Goal: Transaction & Acquisition: Purchase product/service

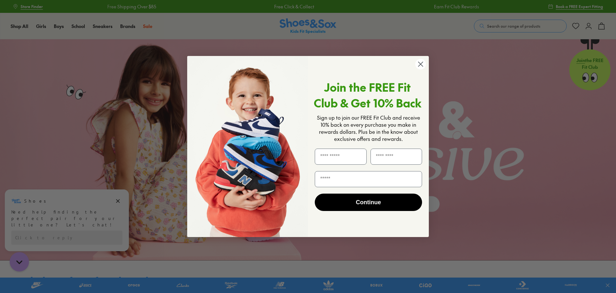
click at [420, 64] on icon "Close dialog" at bounding box center [420, 64] width 5 height 5
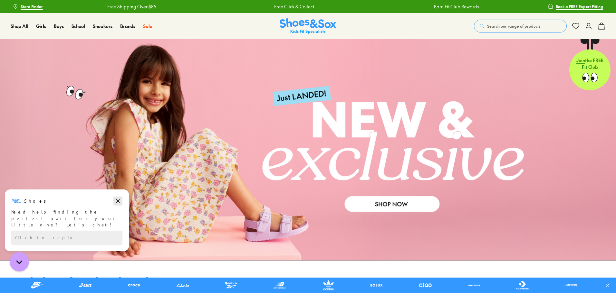
click at [119, 200] on icon "Dismiss campaign" at bounding box center [118, 201] width 6 height 8
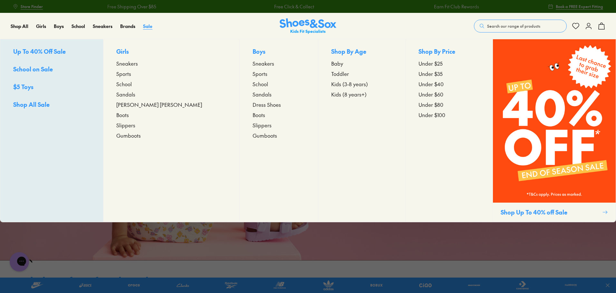
click at [145, 28] on span "Sale" at bounding box center [147, 26] width 9 height 6
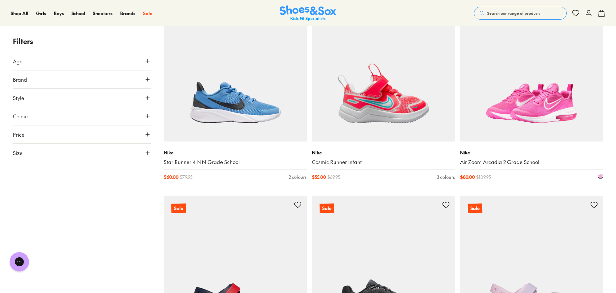
scroll to position [1849, 0]
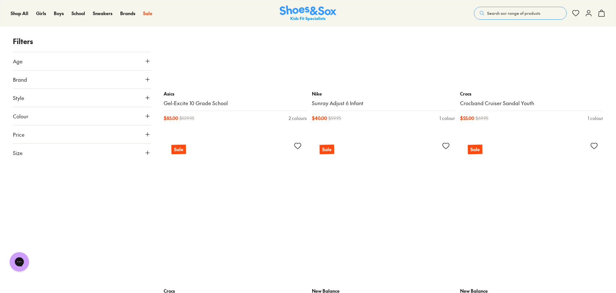
scroll to position [2876, 0]
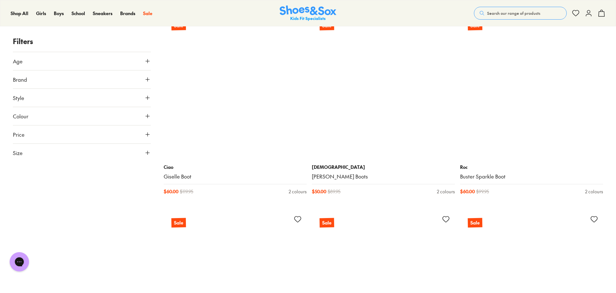
scroll to position [5165, 0]
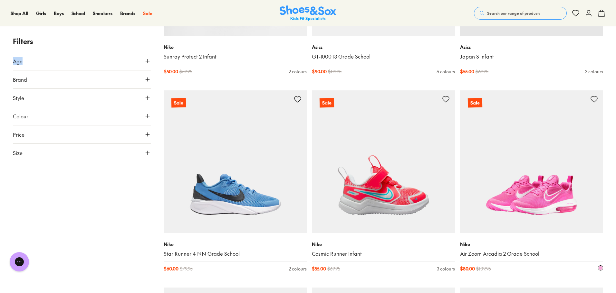
scroll to position [1655, 0]
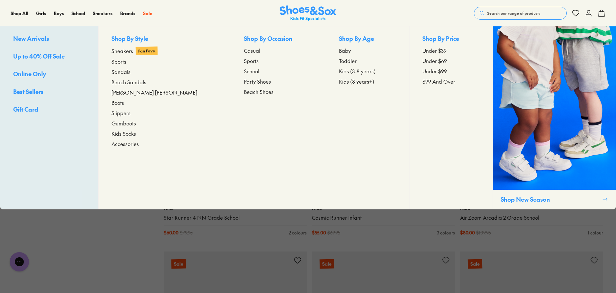
click at [29, 55] on span "Up to 40% Off Sale" at bounding box center [39, 56] width 52 height 8
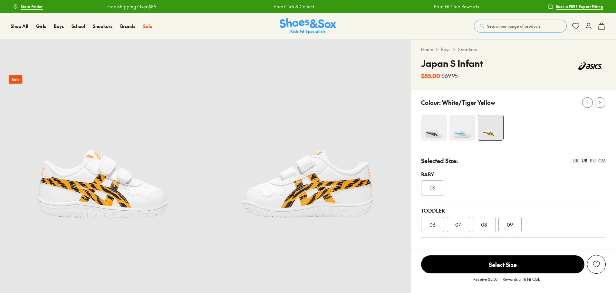
select select "*"
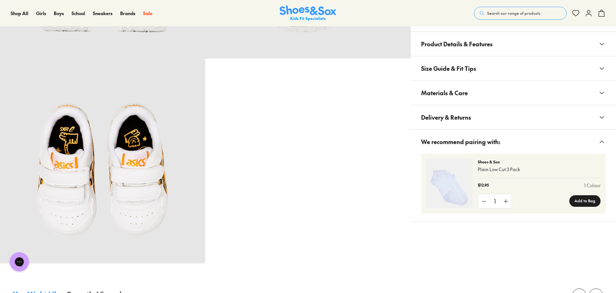
scroll to position [322, 0]
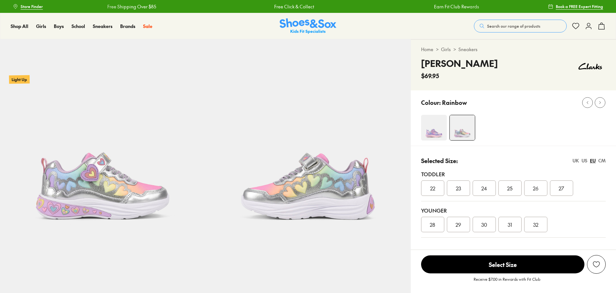
click at [438, 131] on img at bounding box center [434, 128] width 26 height 26
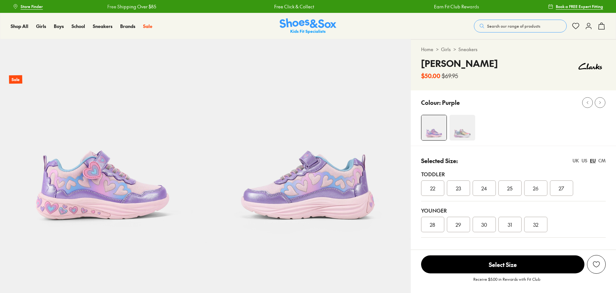
select select "*"
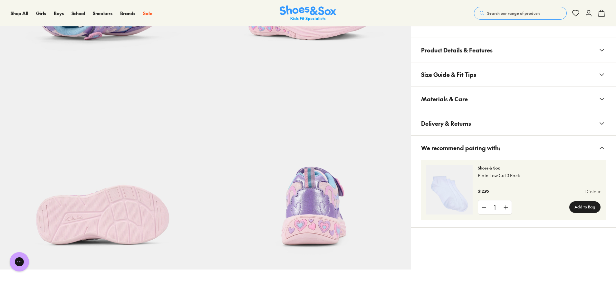
scroll to position [387, 0]
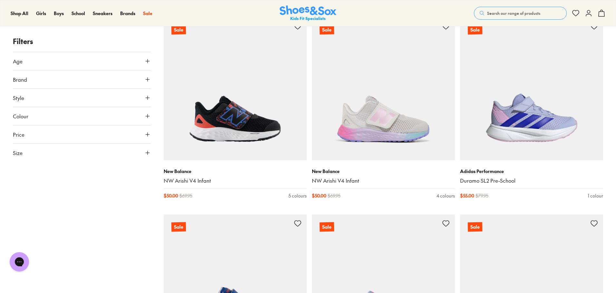
scroll to position [129, 0]
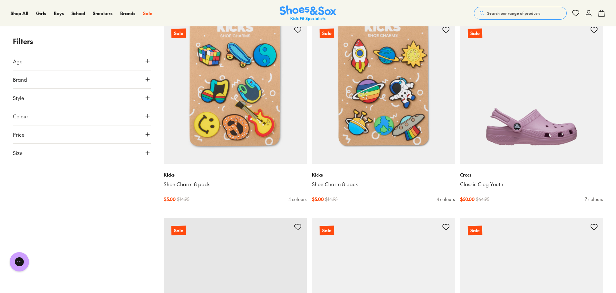
scroll to position [1156, 0]
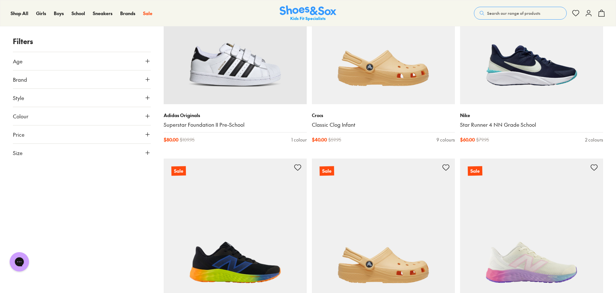
click at [615, 164] on div "Filters Age Infant/Toddler ( 242 ) Youth ( 174 ) Junior ( 117 ) Senior ( 79 ) P…" at bounding box center [308, 56] width 616 height 2190
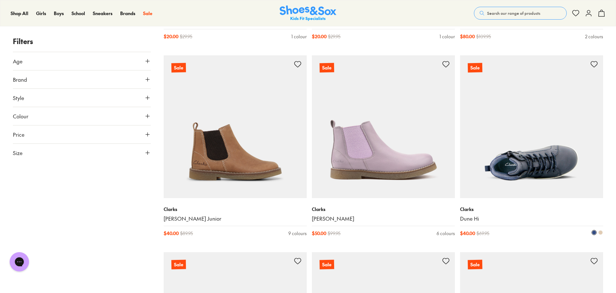
scroll to position [3829, 0]
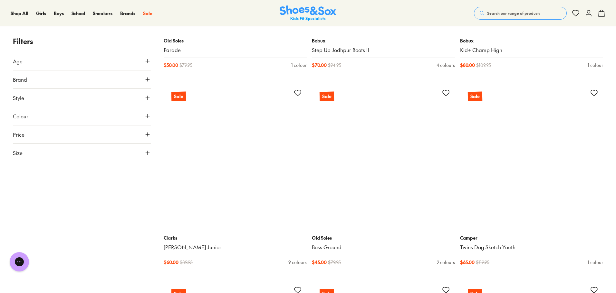
scroll to position [5633, 0]
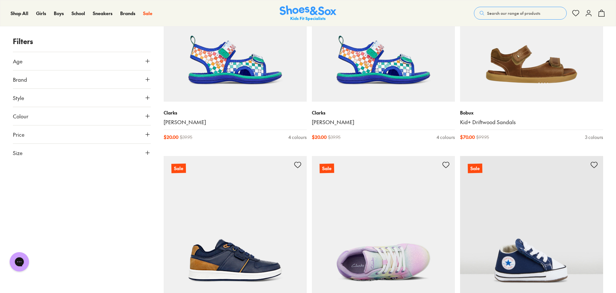
scroll to position [7648, 0]
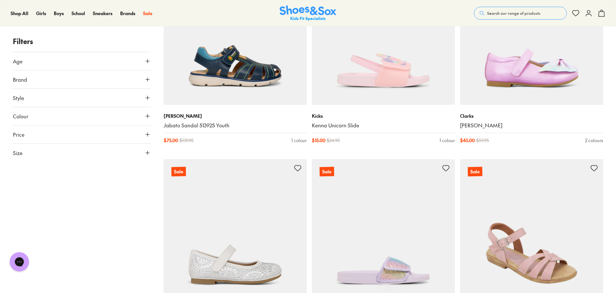
scroll to position [8742, 0]
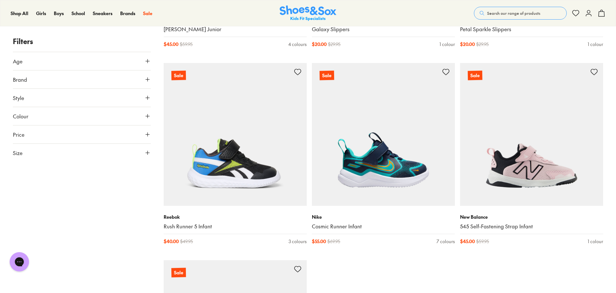
scroll to position [10450, 0]
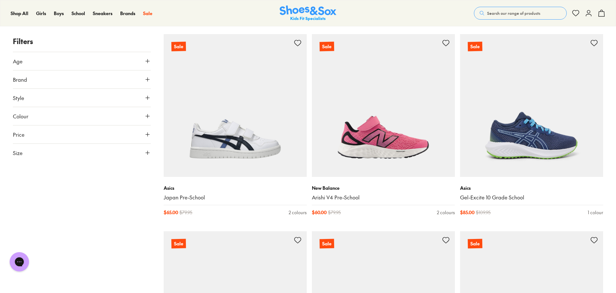
scroll to position [13186, 0]
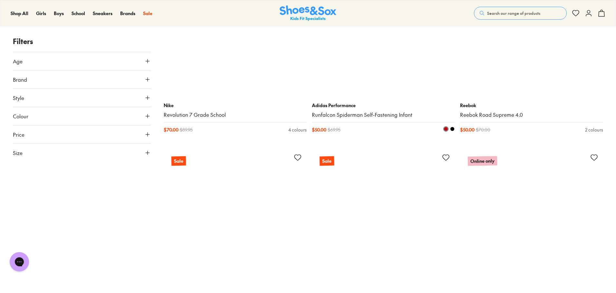
scroll to position [18078, 0]
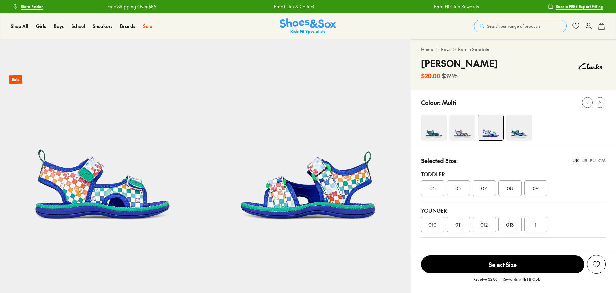
select select "*"
click at [515, 130] on img at bounding box center [519, 128] width 26 height 26
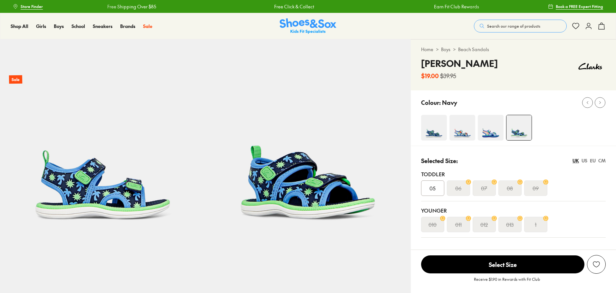
select select "*"
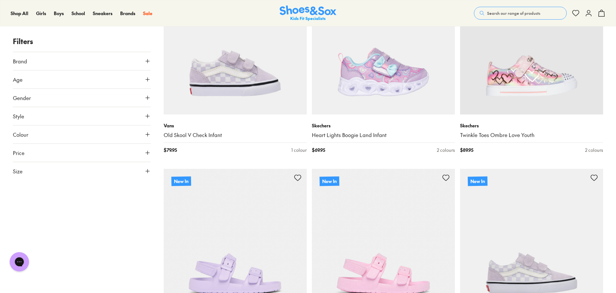
scroll to position [1605, 0]
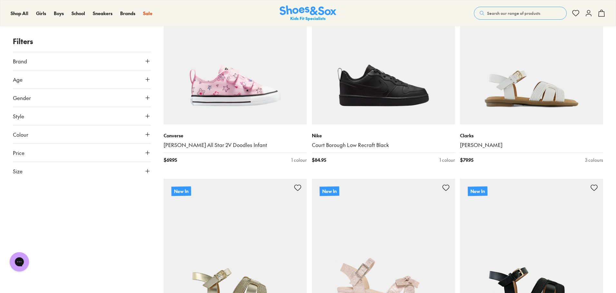
scroll to position [3965, 0]
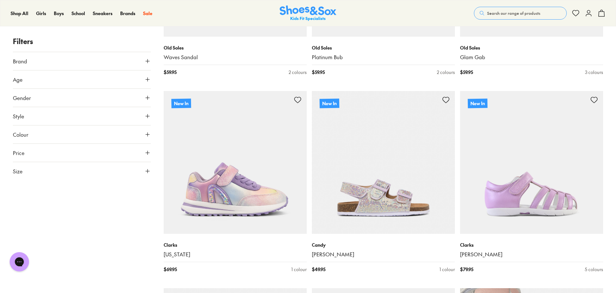
scroll to position [5268, 0]
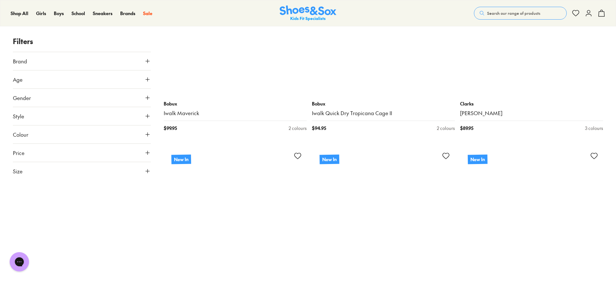
scroll to position [7196, 0]
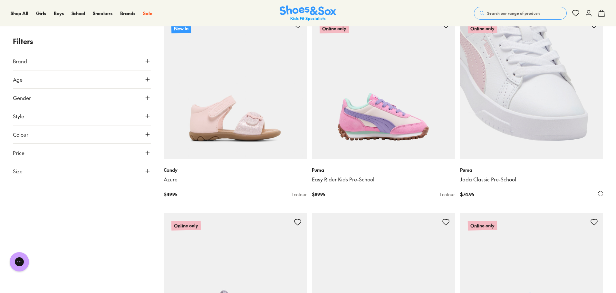
scroll to position [9410, 0]
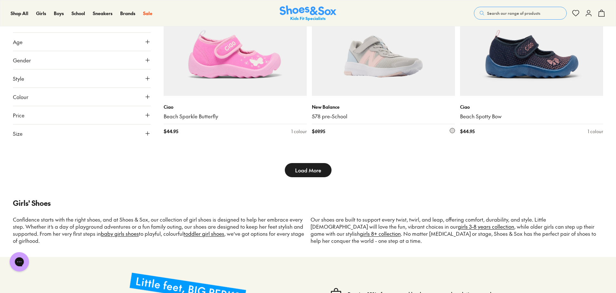
scroll to position [12589, 0]
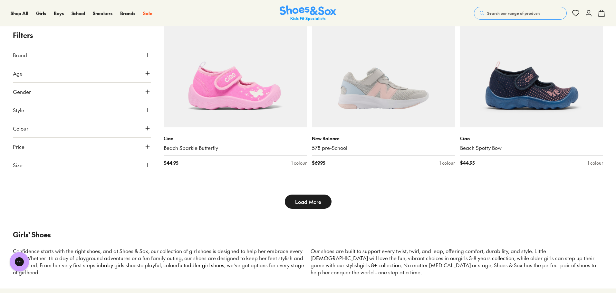
click at [311, 206] on button "Load More" at bounding box center [308, 202] width 47 height 14
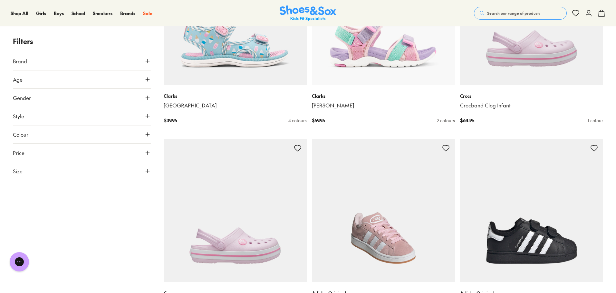
scroll to position [13362, 0]
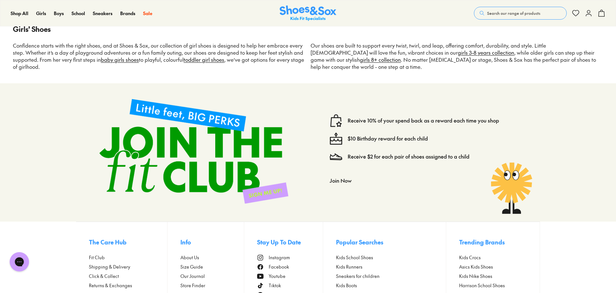
scroll to position [17138, 0]
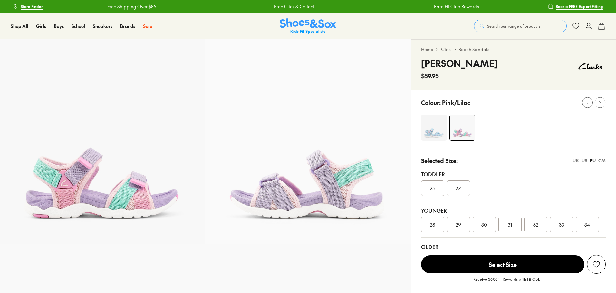
select select "*"
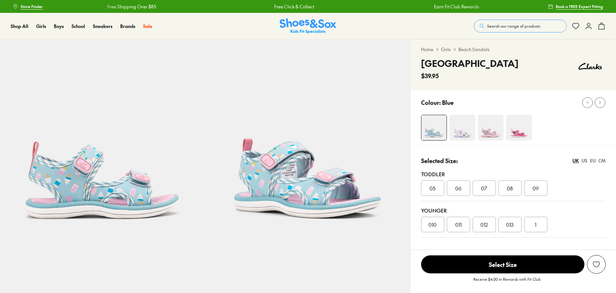
select select "*"
click at [461, 130] on img at bounding box center [462, 128] width 26 height 26
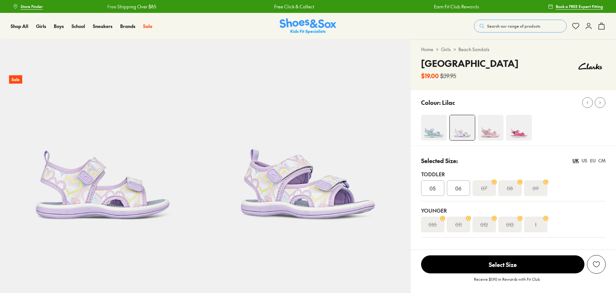
select select "*"
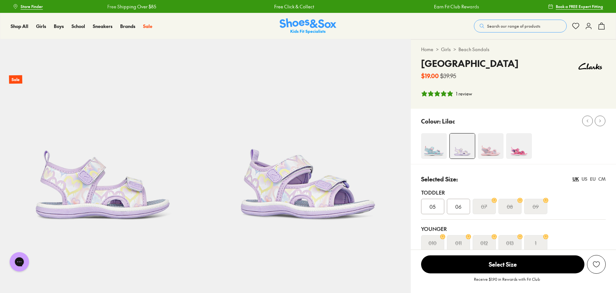
click at [490, 149] on img at bounding box center [491, 146] width 26 height 26
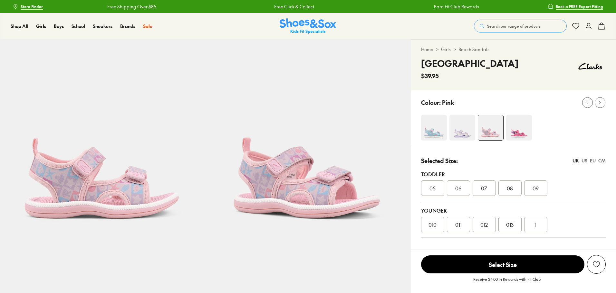
select select "*"
click at [521, 132] on img at bounding box center [519, 128] width 26 height 26
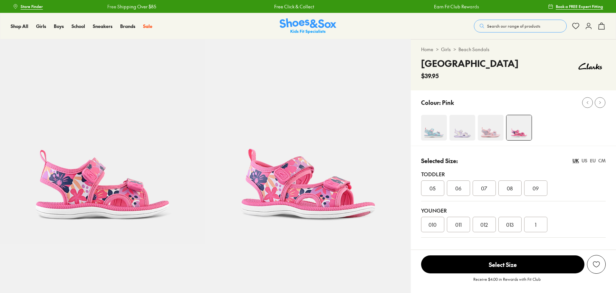
select select "*"
click at [433, 131] on img at bounding box center [434, 128] width 26 height 26
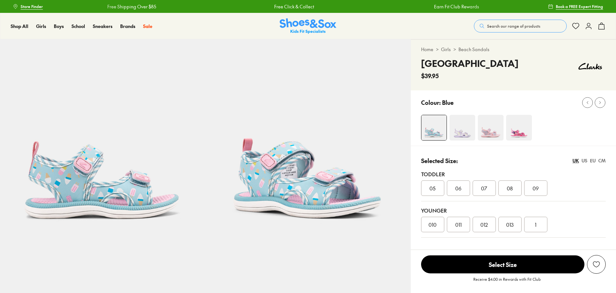
select select "*"
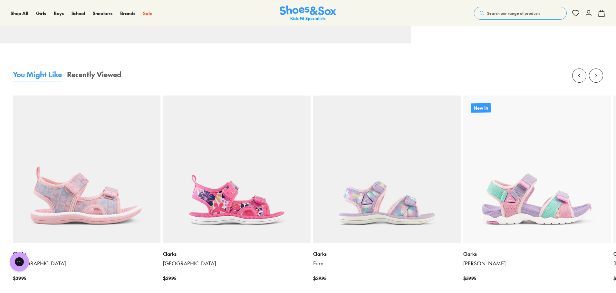
scroll to position [612, 0]
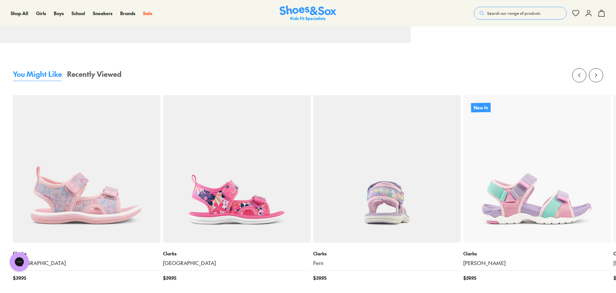
click at [385, 190] on img at bounding box center [387, 169] width 148 height 148
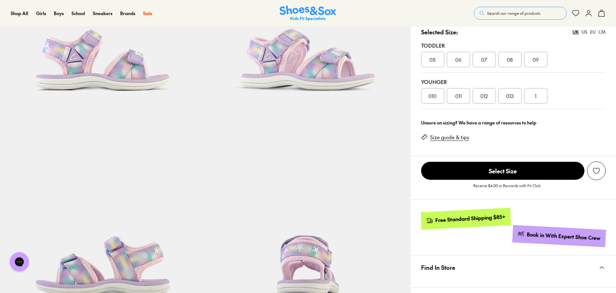
select select "*"
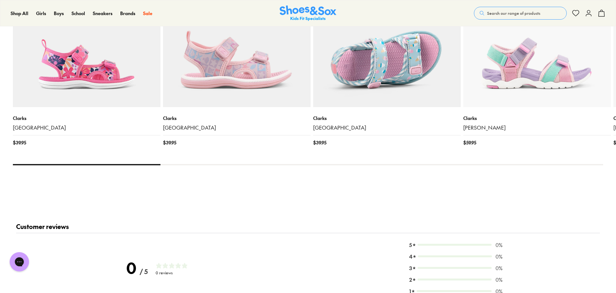
scroll to position [741, 0]
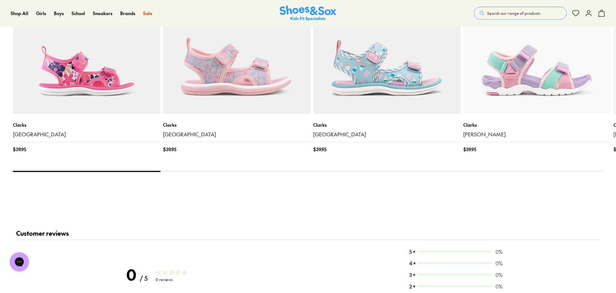
click at [563, 171] on div at bounding box center [308, 171] width 590 height 1
drag, startPoint x: 144, startPoint y: 171, endPoint x: 208, endPoint y: 176, distance: 64.0
click at [208, 176] on div "You Might Like Recently Viewed Clarks [PERSON_NAME] $ 39.95 Clarks [PERSON_NAME…" at bounding box center [308, 67] width 590 height 255
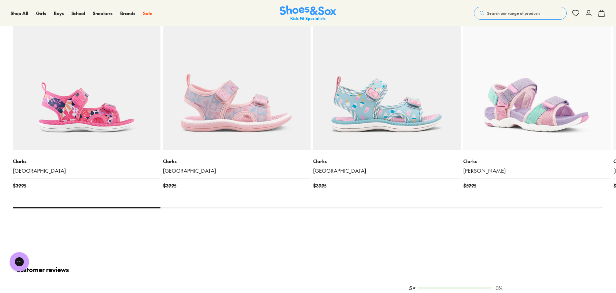
scroll to position [644, 0]
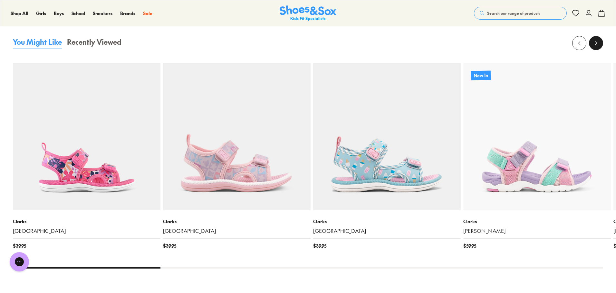
click at [598, 43] on icon at bounding box center [596, 43] width 6 height 6
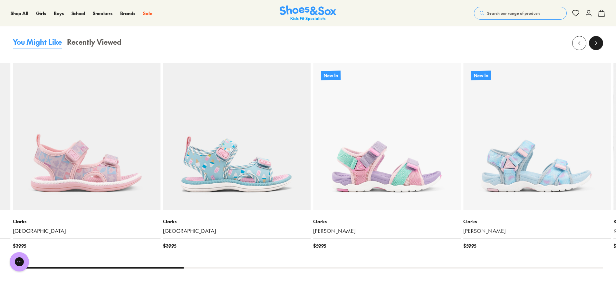
click at [598, 43] on icon at bounding box center [596, 43] width 6 height 6
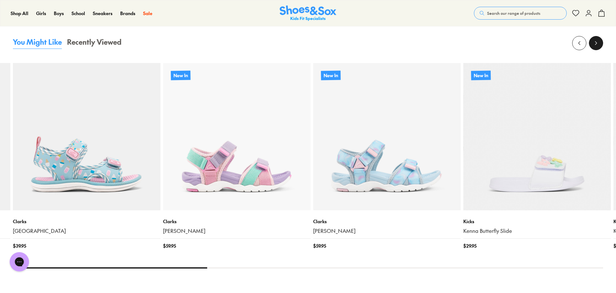
click at [598, 43] on icon at bounding box center [596, 43] width 6 height 6
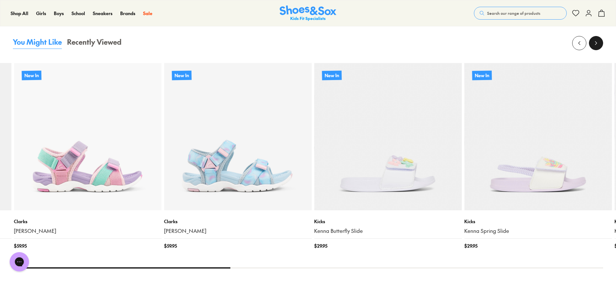
click at [598, 43] on icon at bounding box center [596, 43] width 6 height 6
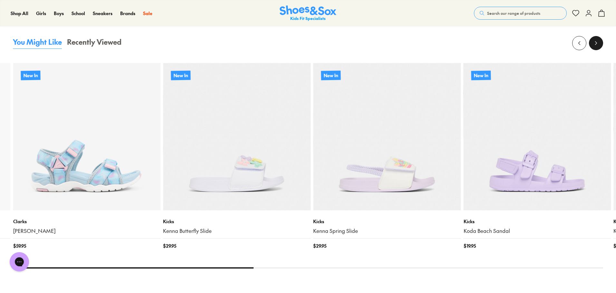
click at [598, 43] on icon at bounding box center [596, 43] width 6 height 6
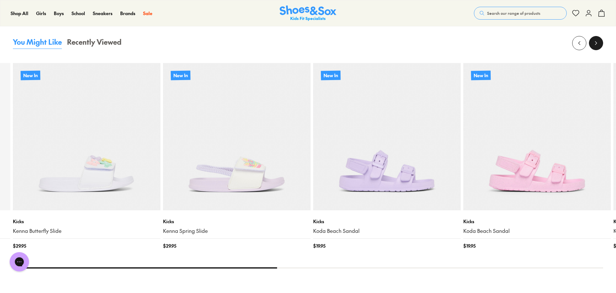
click at [599, 43] on icon at bounding box center [596, 43] width 6 height 6
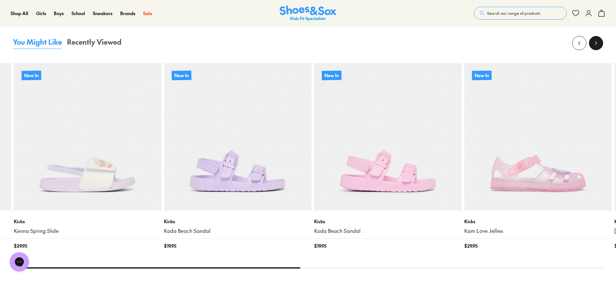
click at [599, 43] on icon at bounding box center [596, 43] width 6 height 6
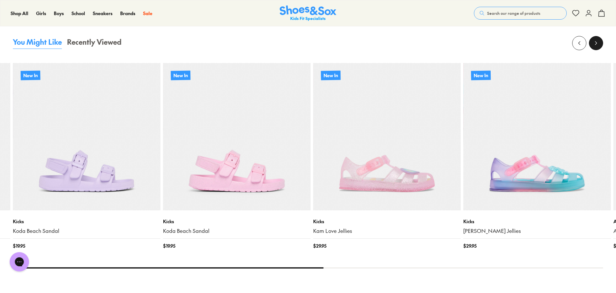
click at [599, 43] on icon at bounding box center [596, 43] width 6 height 6
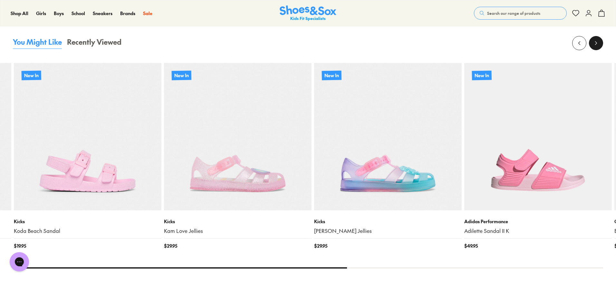
click at [599, 43] on icon at bounding box center [596, 43] width 6 height 6
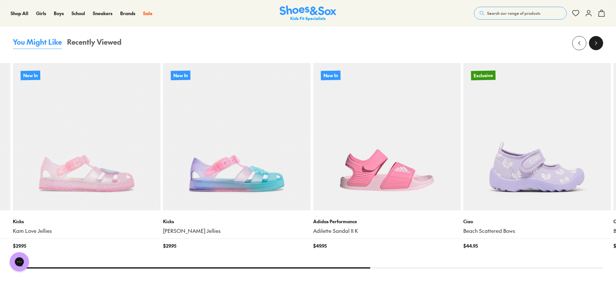
click at [599, 43] on icon at bounding box center [596, 43] width 6 height 6
